Goal: Information Seeking & Learning: Learn about a topic

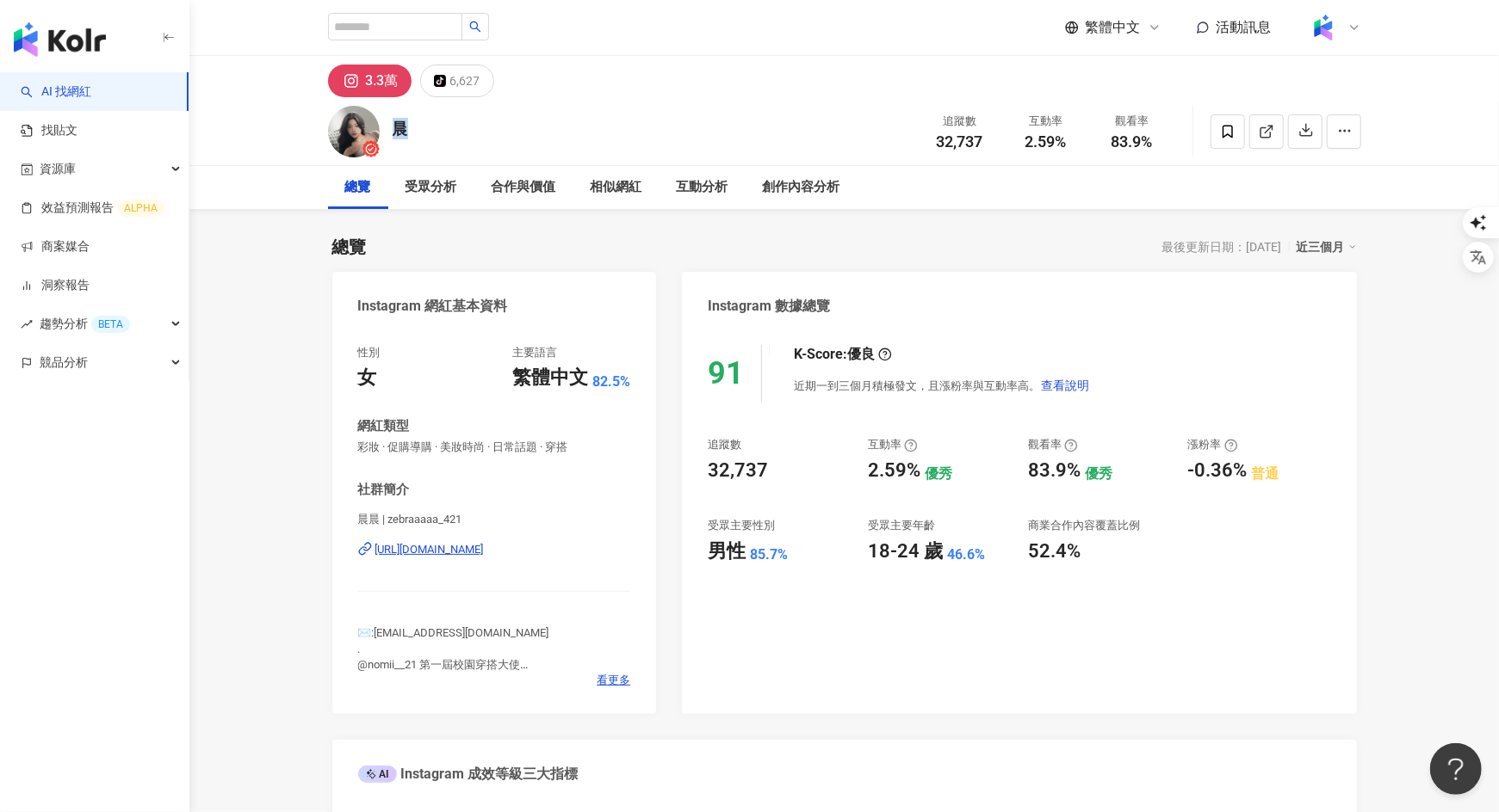
drag, startPoint x: 435, startPoint y: 129, endPoint x: 394, endPoint y: 131, distance: 41.0
click at [394, 131] on div "晨 追蹤數 32,737 互動率 2.59% 觀看率 83.9%" at bounding box center [844, 130] width 1102 height 68
copy div "晨"
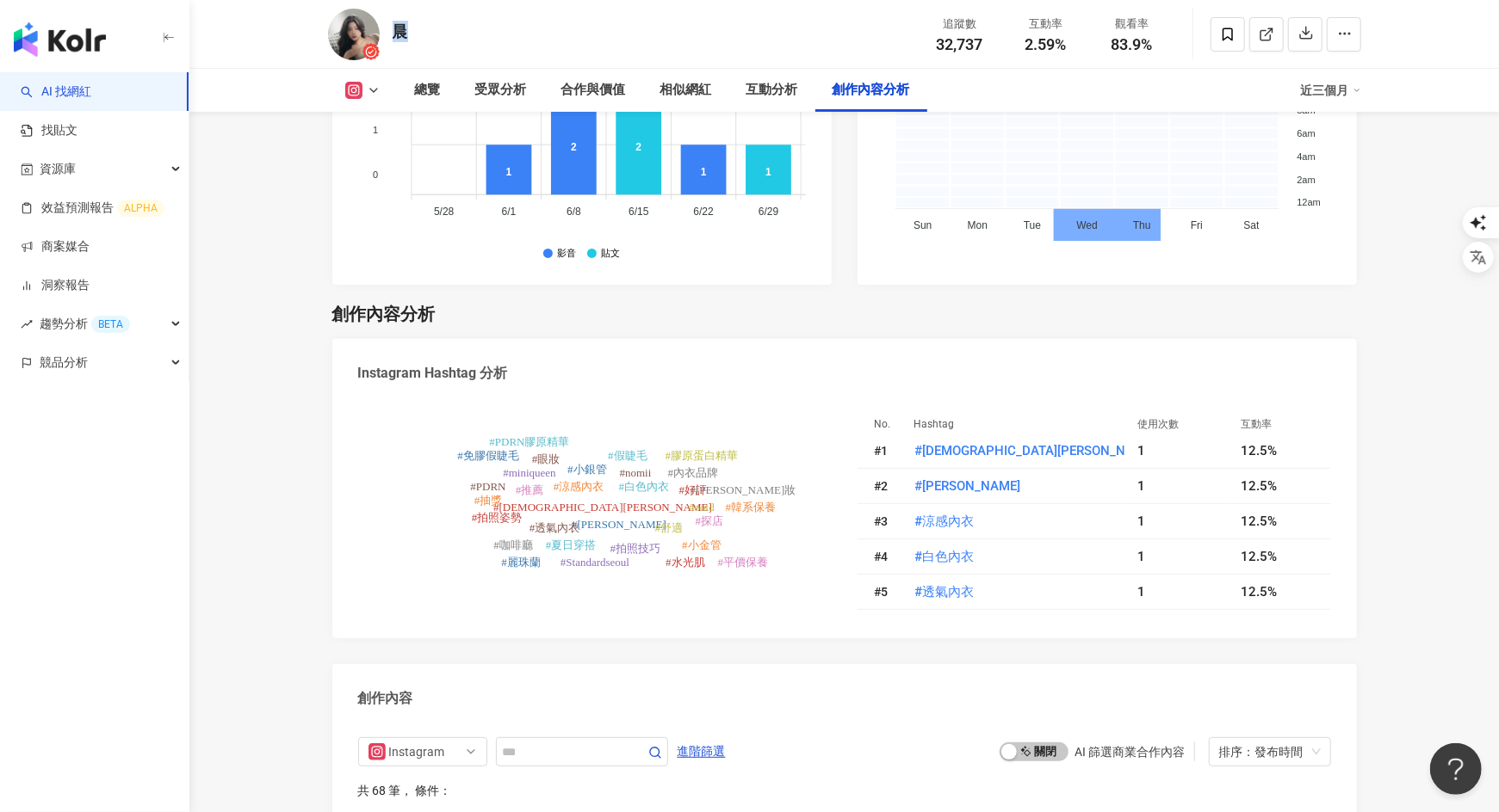
scroll to position [5918, 0]
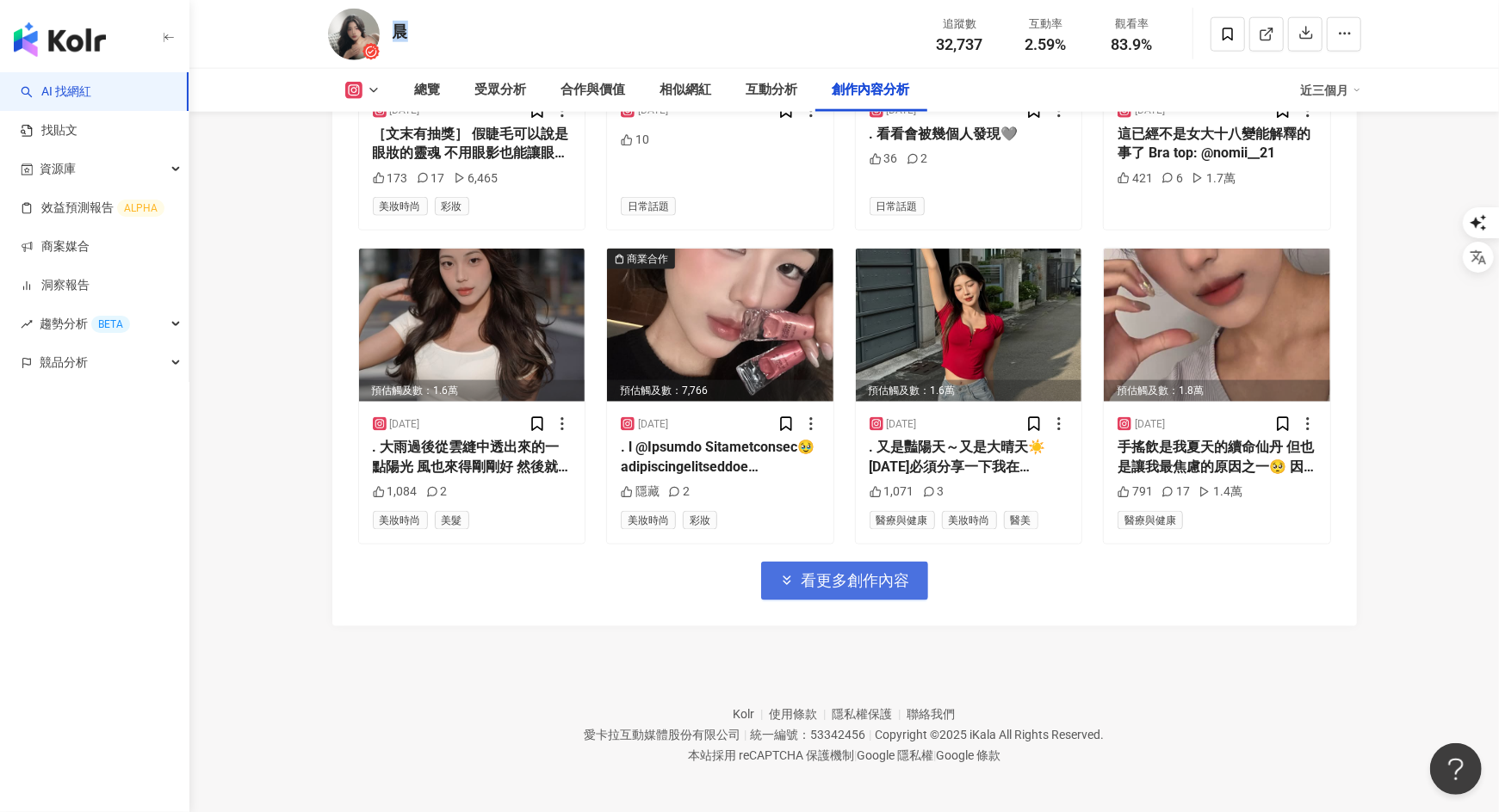
click at [835, 580] on span "看更多創作內容" at bounding box center [856, 581] width 109 height 19
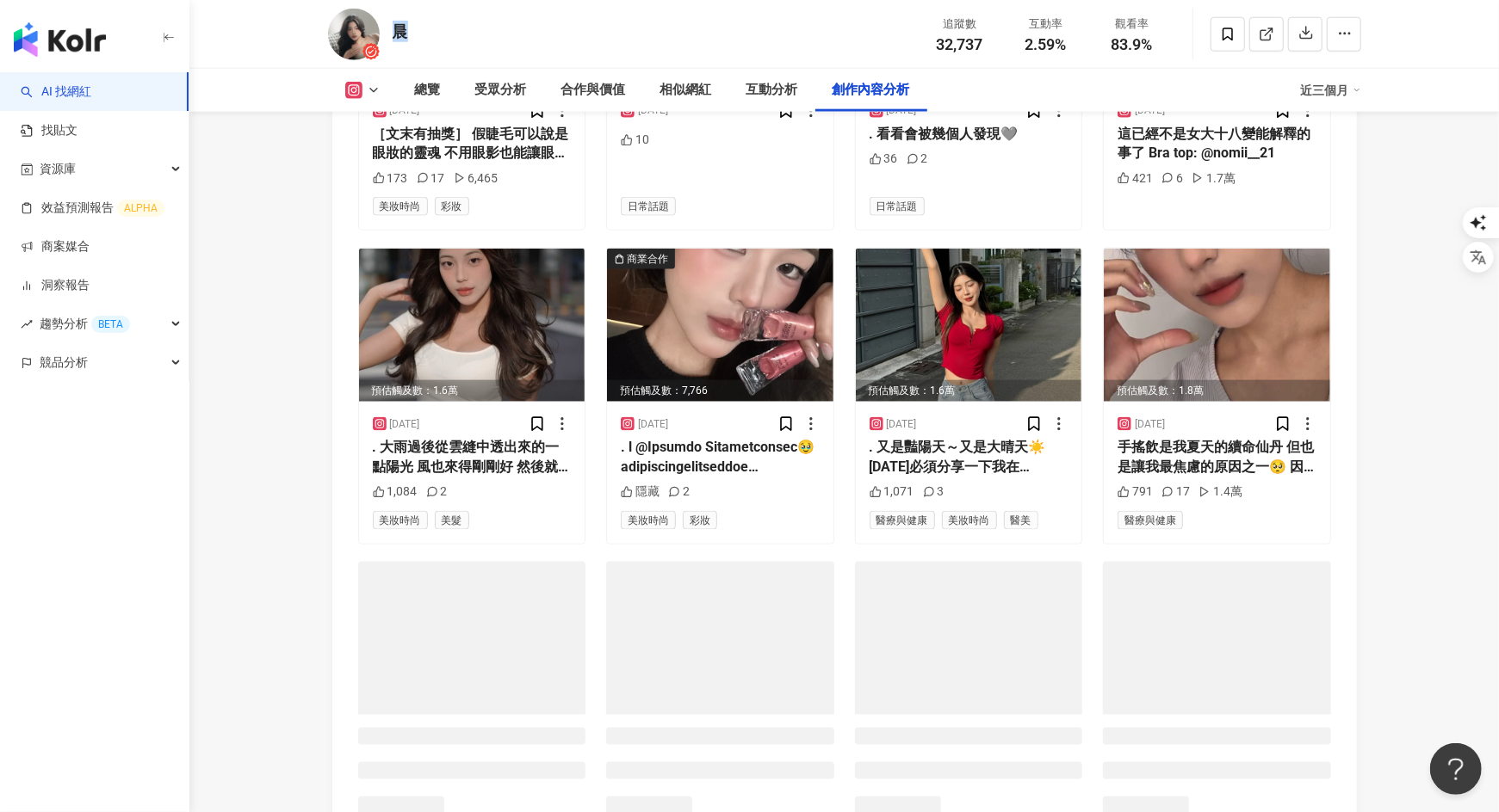
scroll to position [6200, 0]
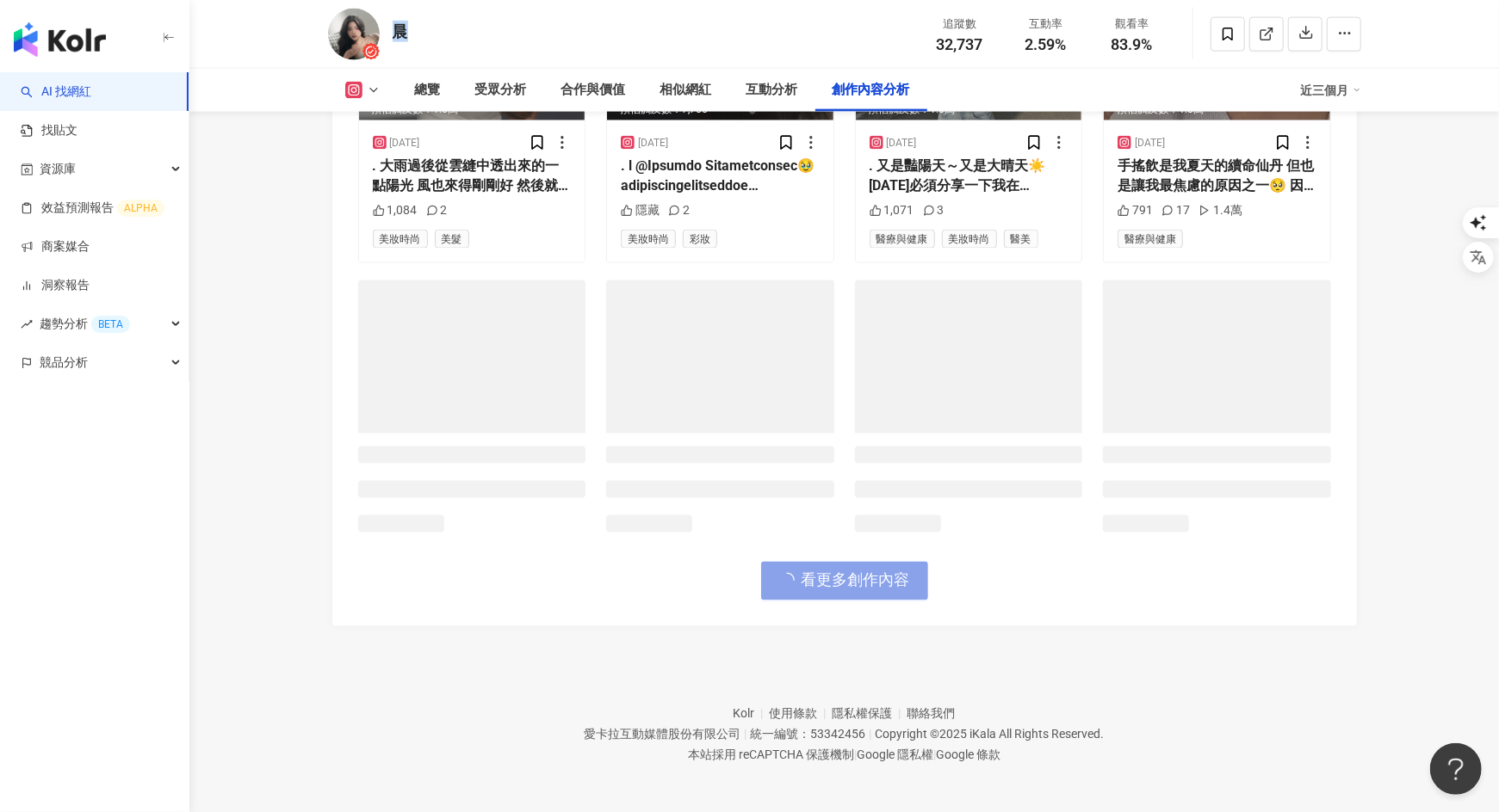
click at [838, 571] on span "看更多創作內容" at bounding box center [856, 581] width 109 height 19
click at [843, 583] on span "看更多創作內容" at bounding box center [856, 581] width 109 height 19
click at [850, 575] on span "看更多創作內容" at bounding box center [856, 581] width 109 height 19
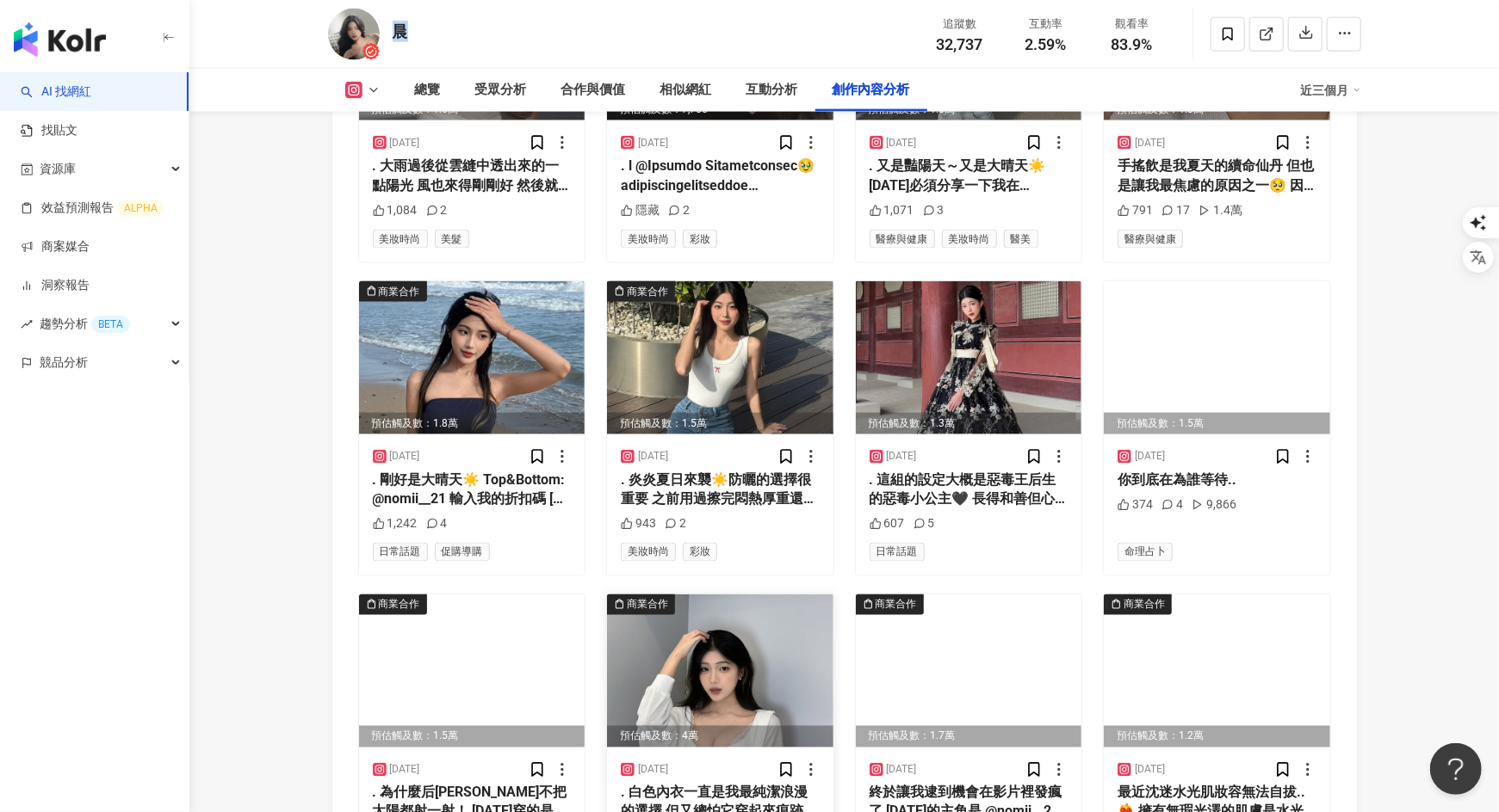
scroll to position [6856, 0]
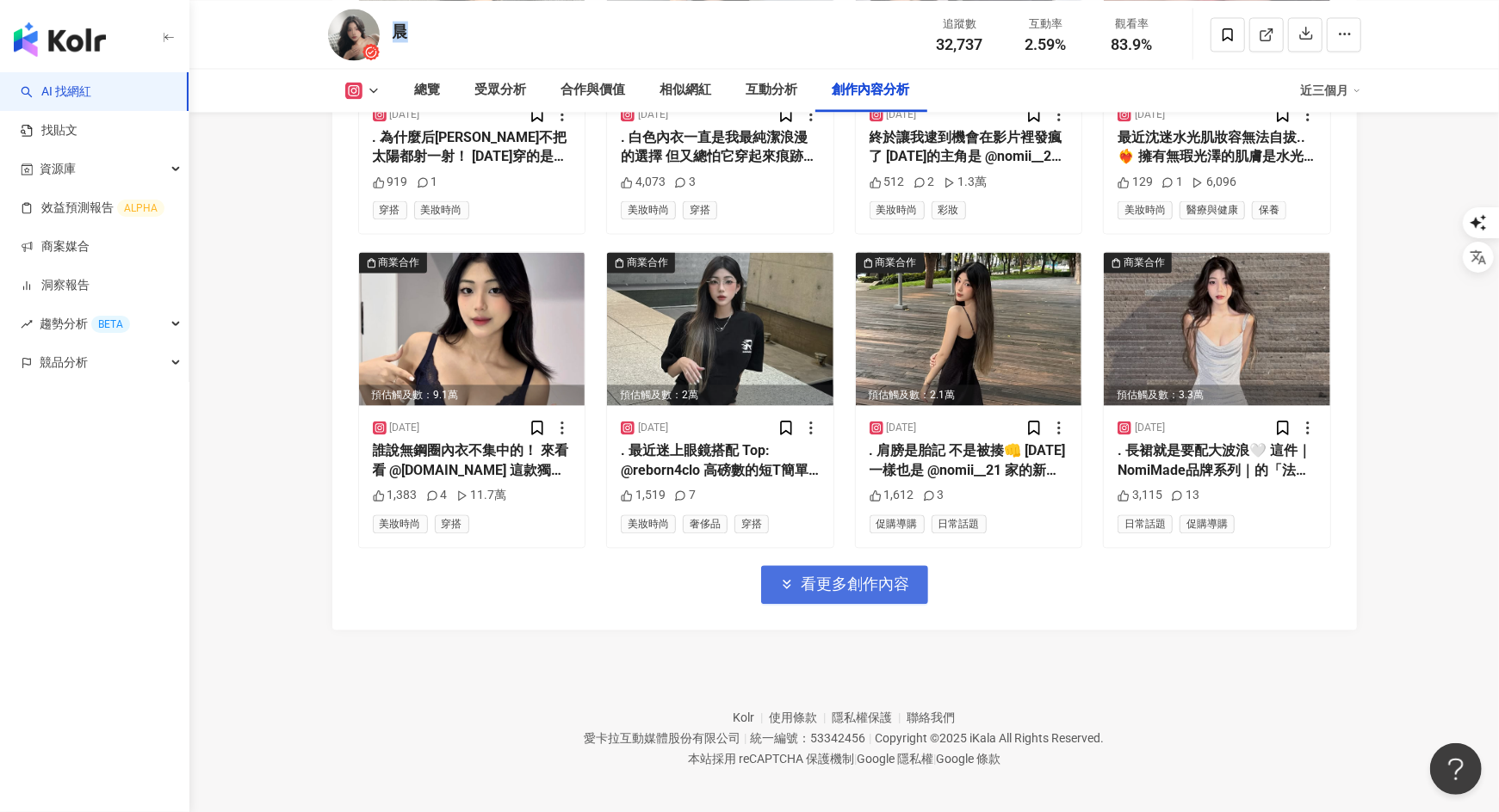
click at [849, 578] on span "看更多創作內容" at bounding box center [856, 584] width 109 height 19
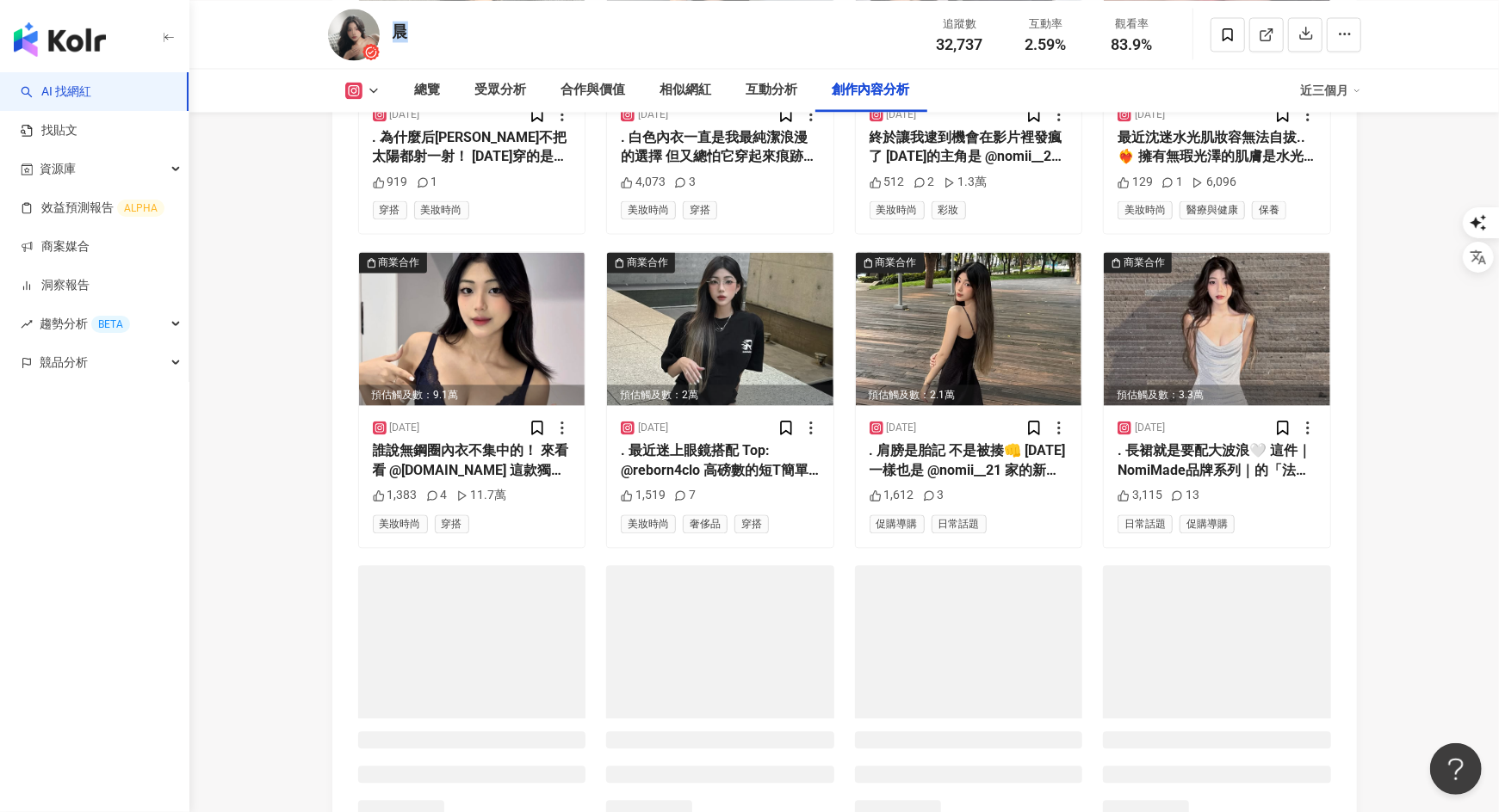
scroll to position [7137, 0]
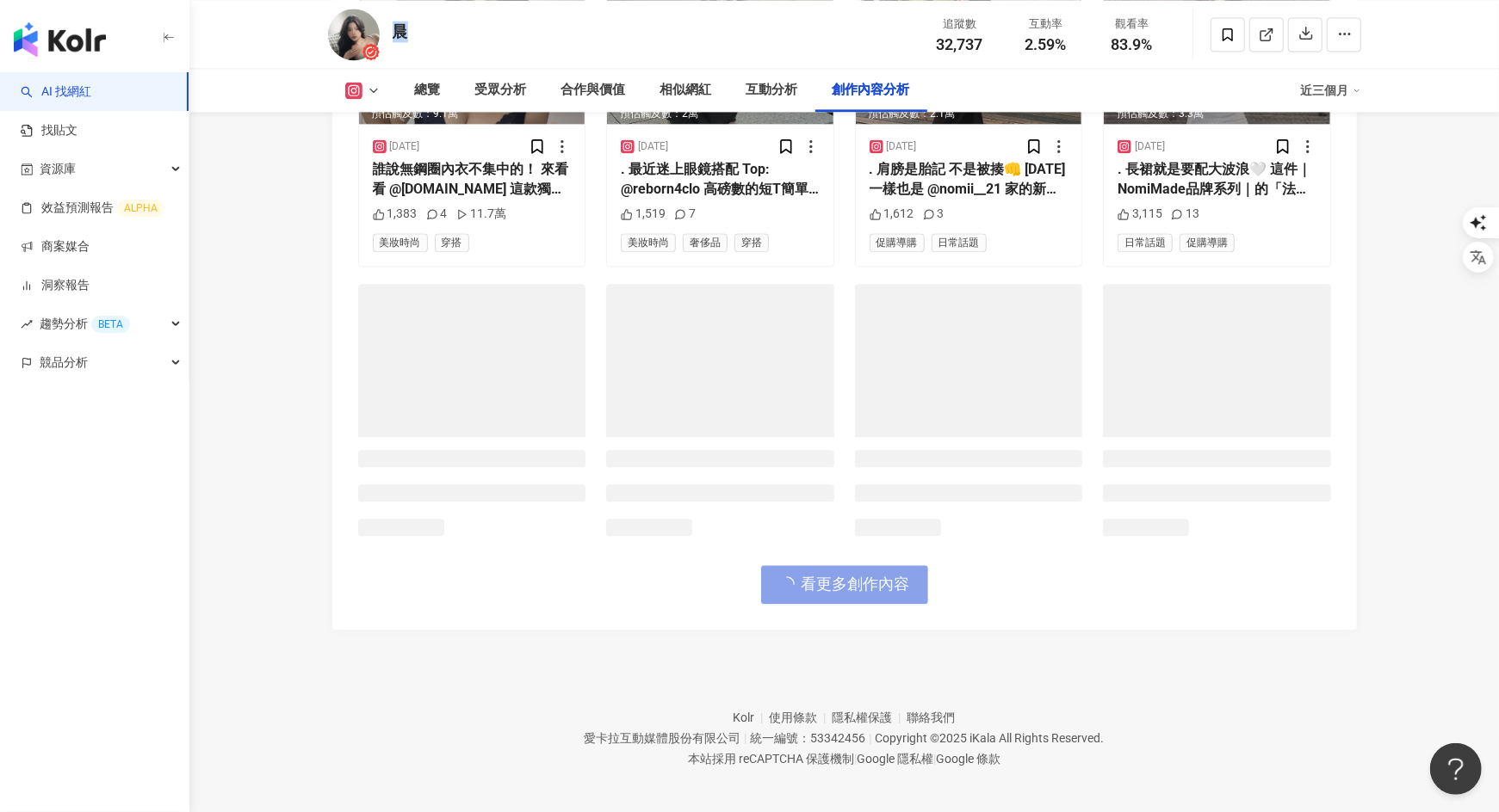
click at [855, 584] on span "看更多創作內容" at bounding box center [856, 584] width 109 height 19
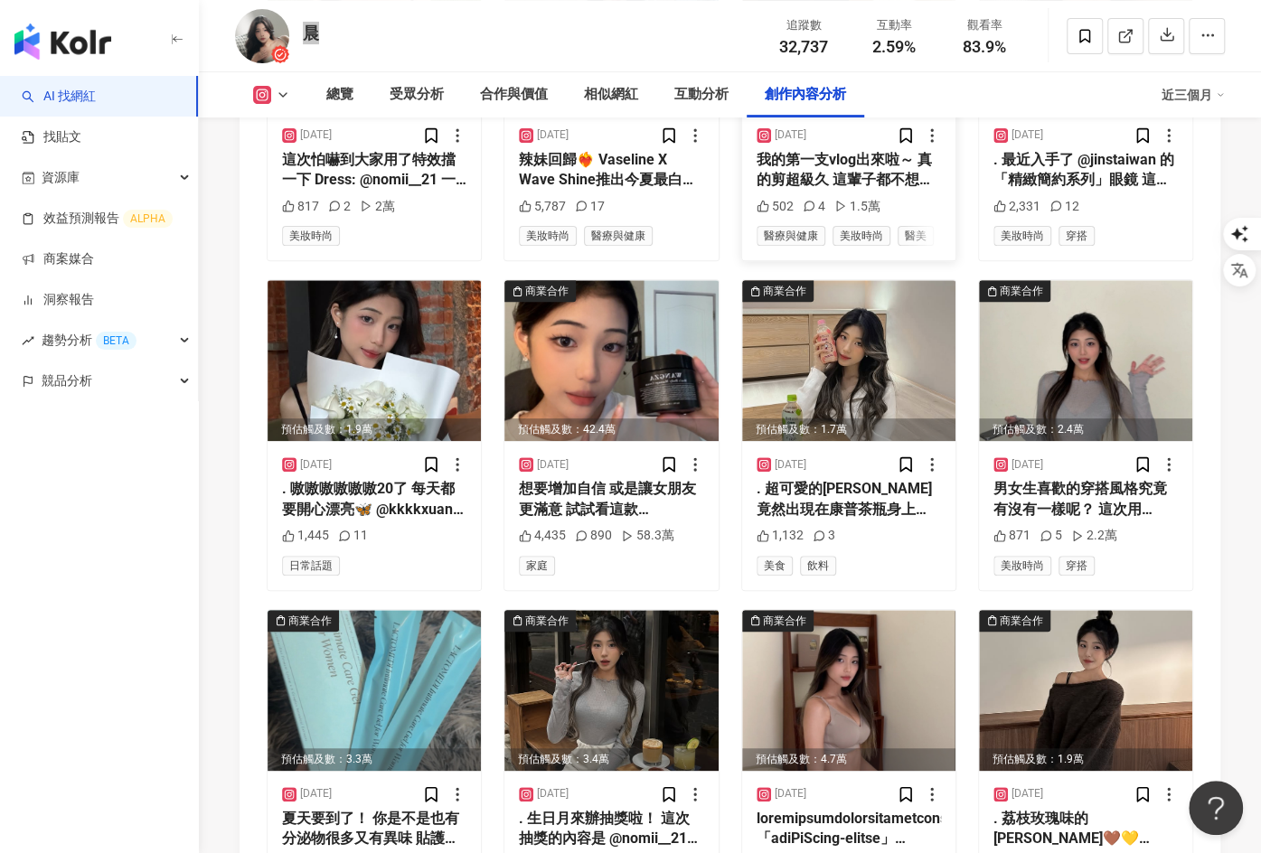
scroll to position [8137, 0]
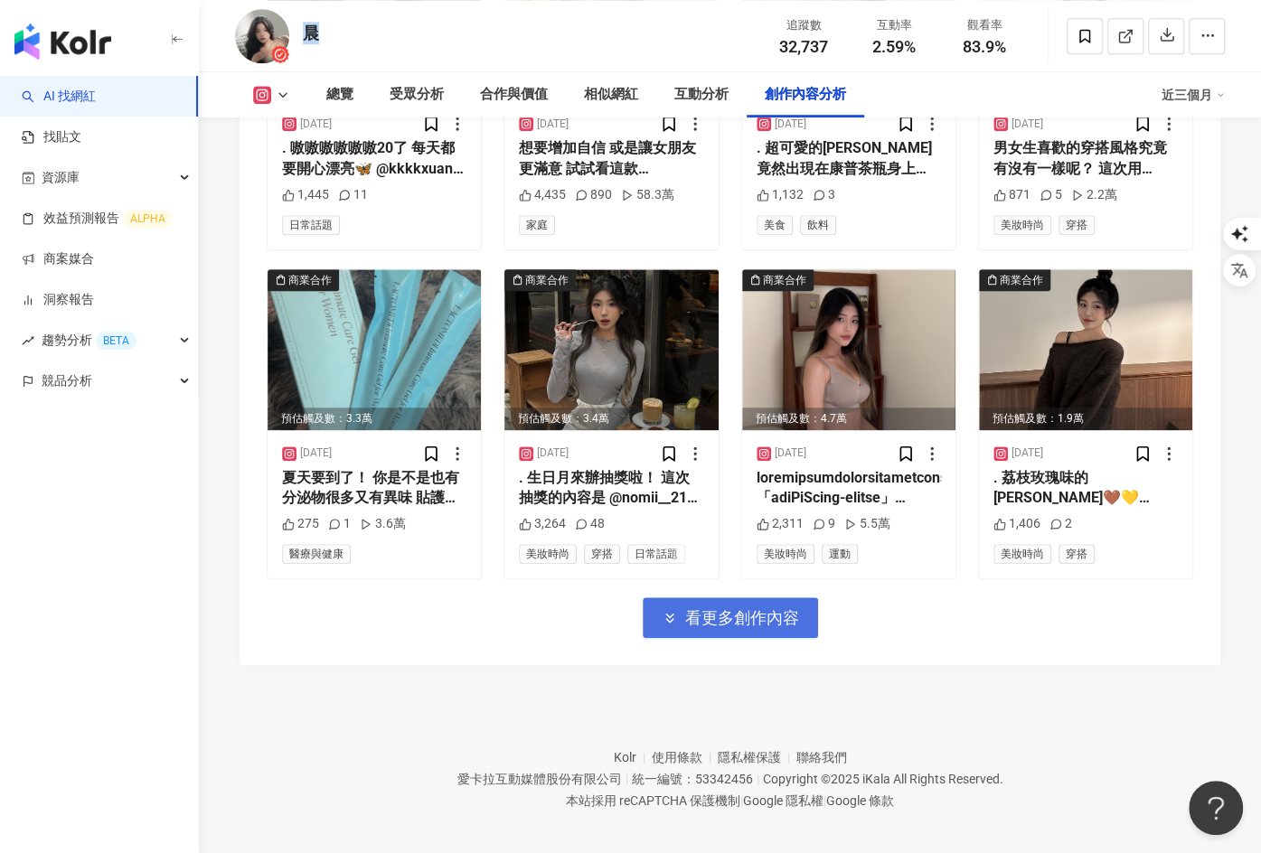
click at [756, 608] on span "看更多創作內容" at bounding box center [742, 618] width 114 height 20
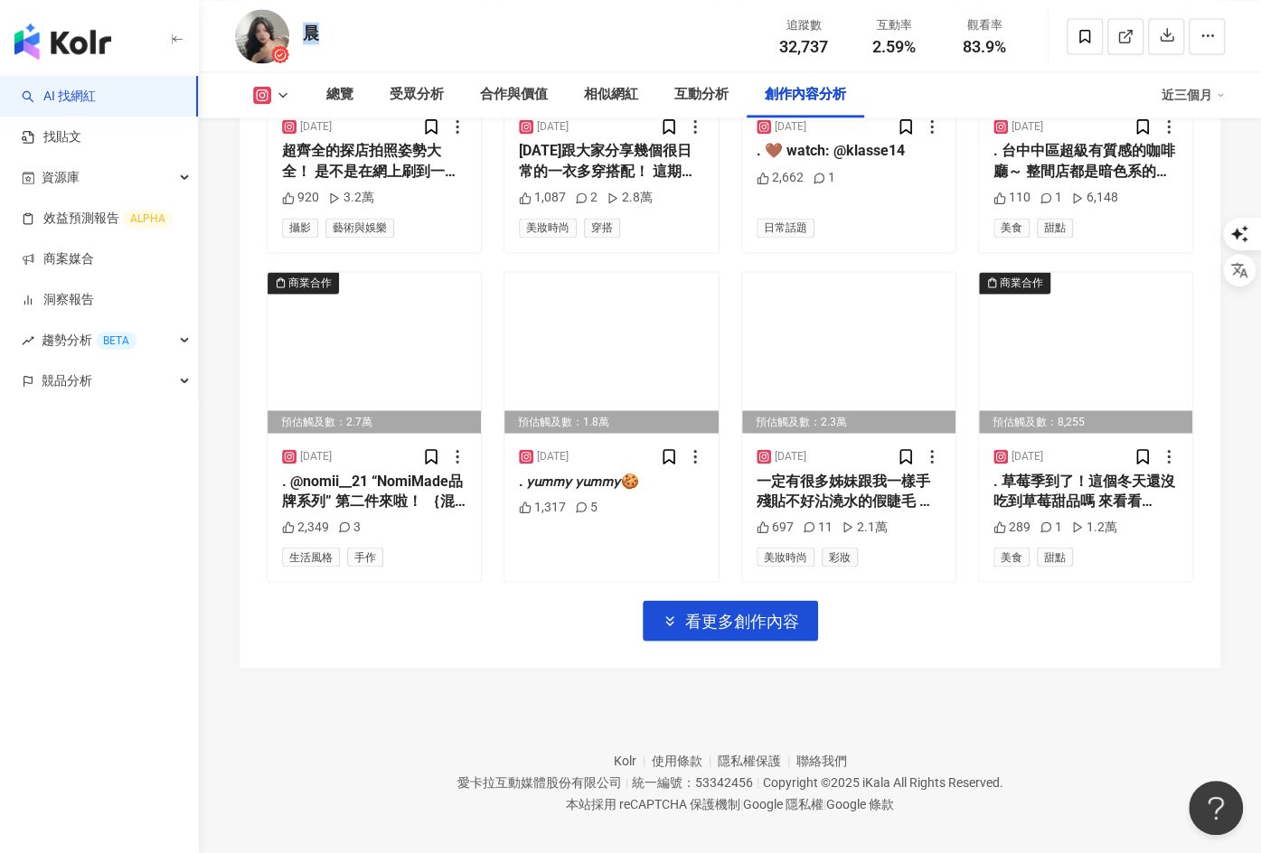
scroll to position [9122, 0]
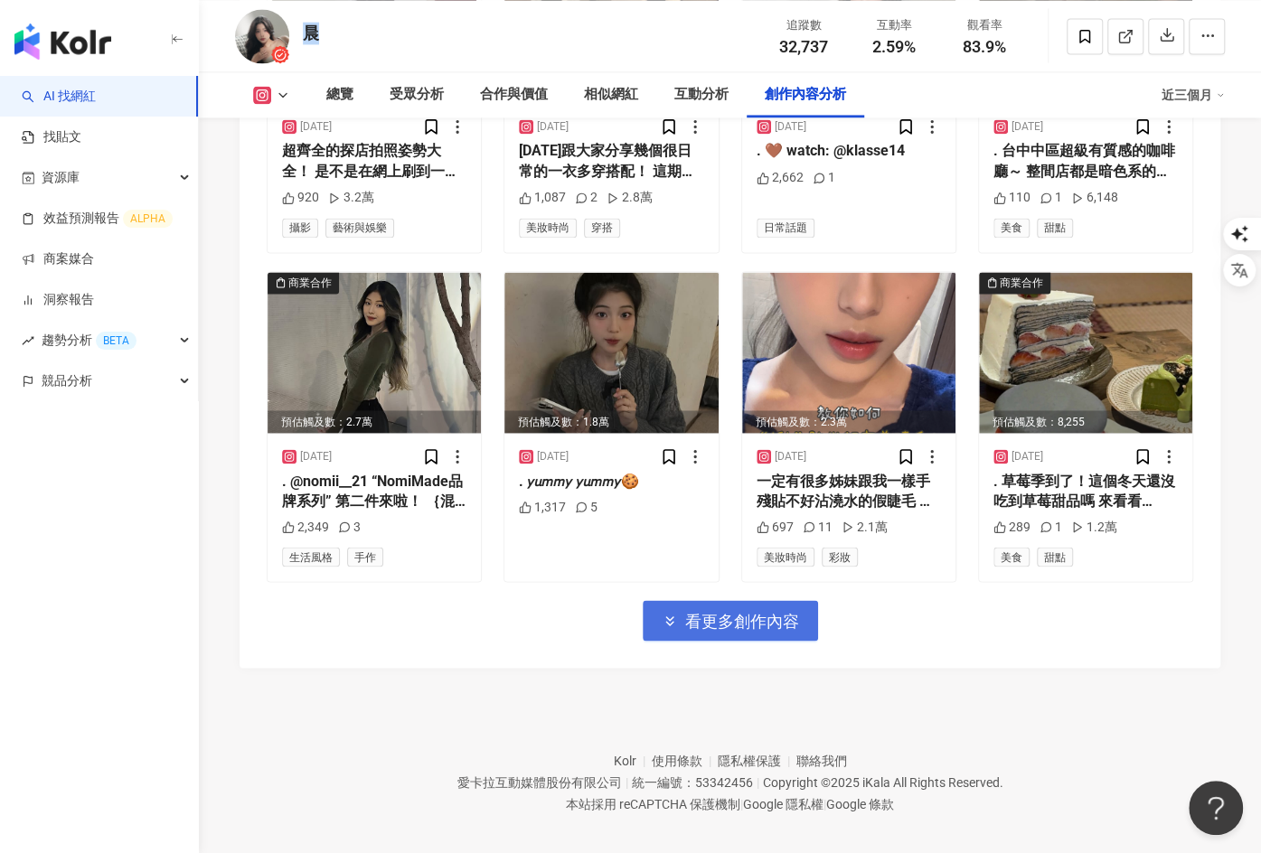
click at [788, 611] on span "看更多創作內容" at bounding box center [742, 621] width 114 height 20
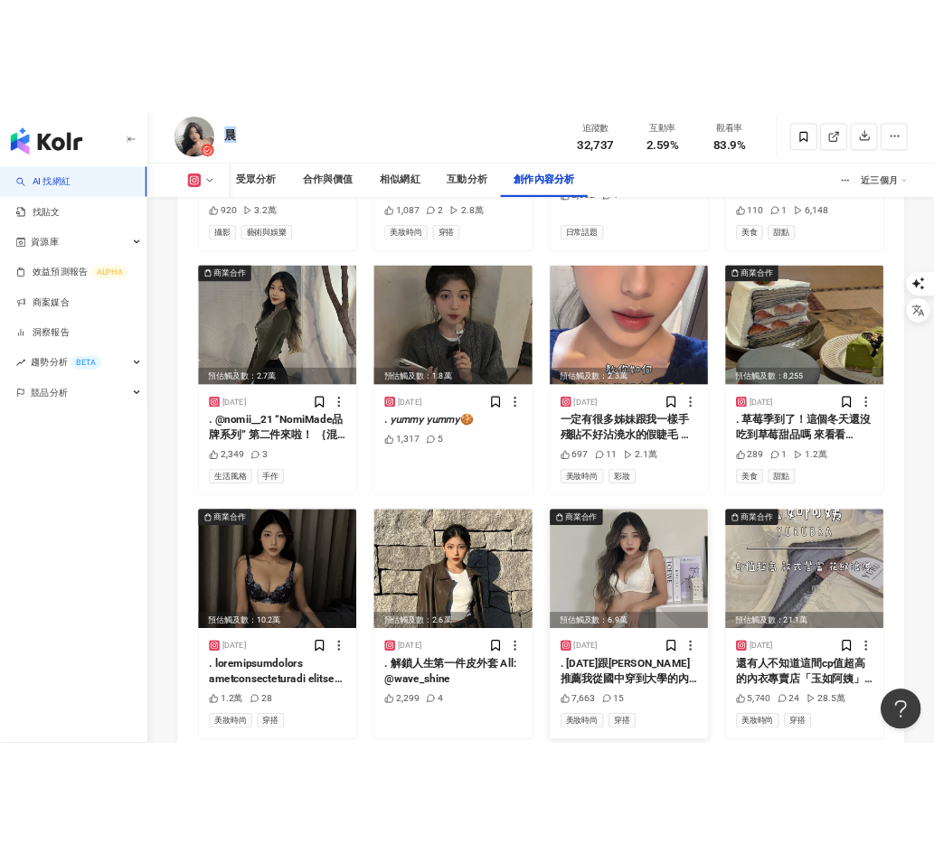
scroll to position [9764, 0]
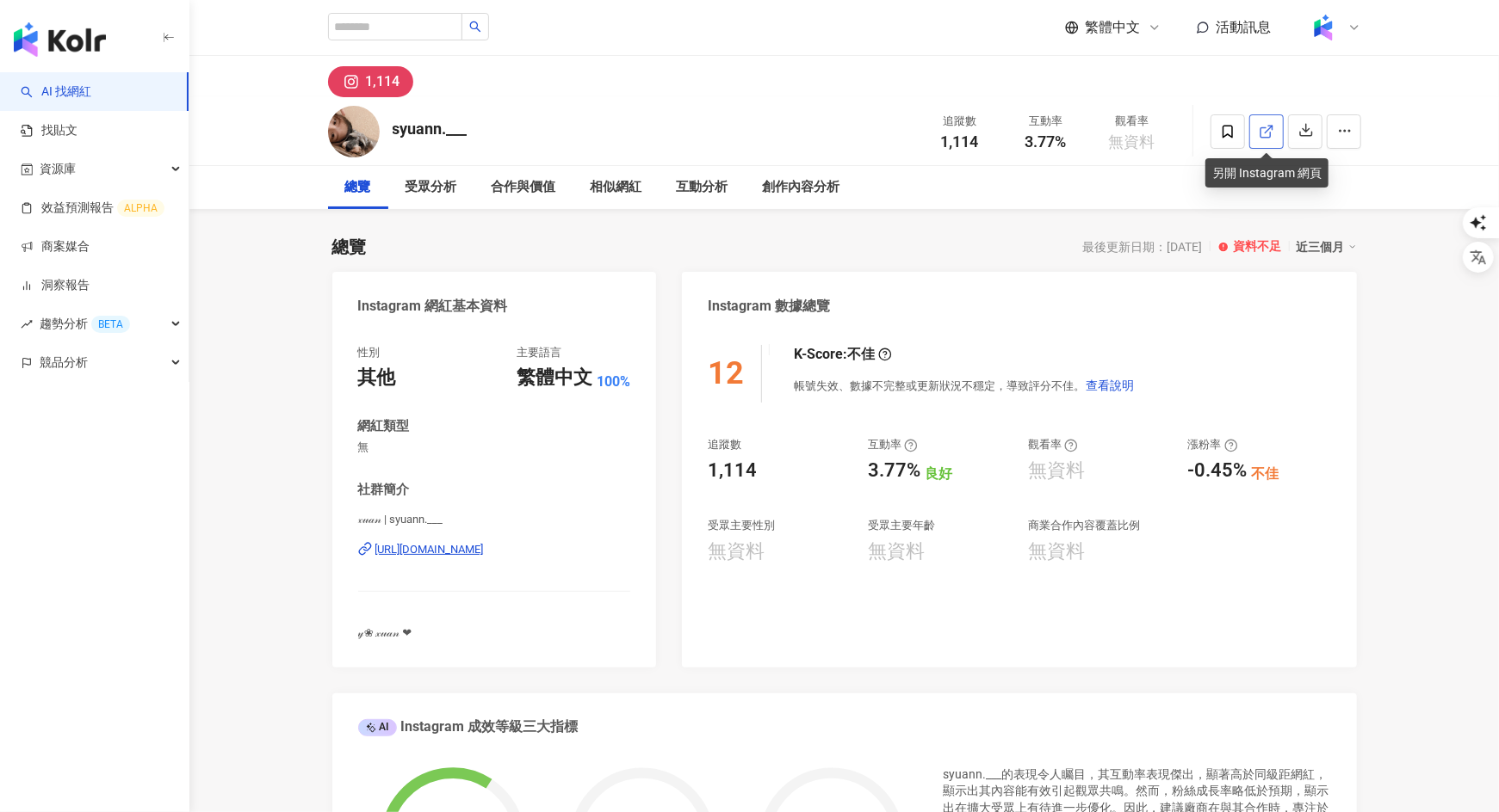
click at [1267, 130] on icon at bounding box center [1267, 131] width 15 height 15
click at [115, 45] on div "button" at bounding box center [94, 36] width 190 height 72
click at [62, 48] on img "button" at bounding box center [59, 40] width 92 height 34
